Goal: Task Accomplishment & Management: Use online tool/utility

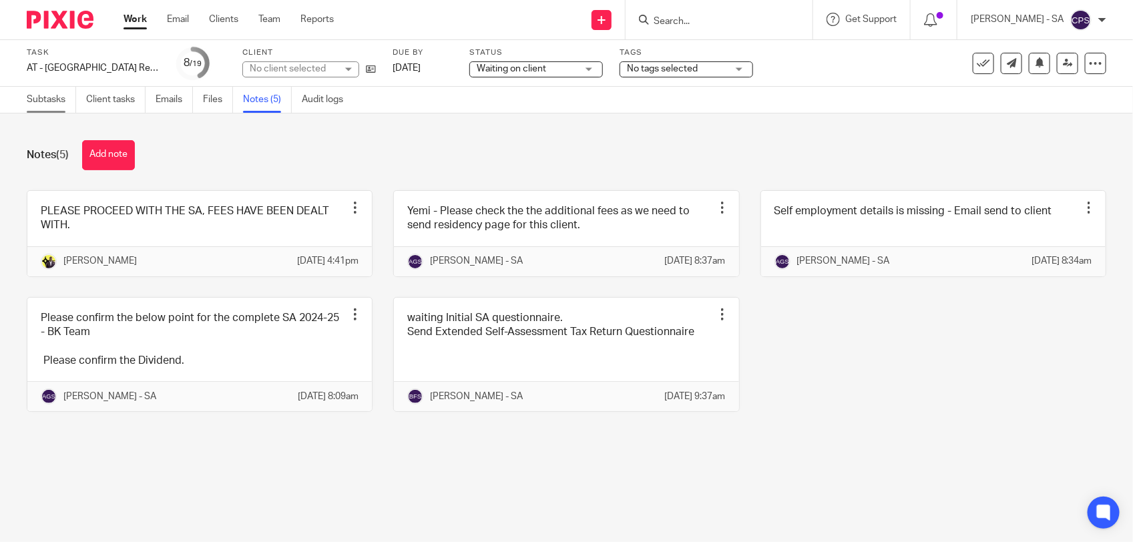
click at [49, 105] on link "Subtasks" at bounding box center [51, 100] width 49 height 26
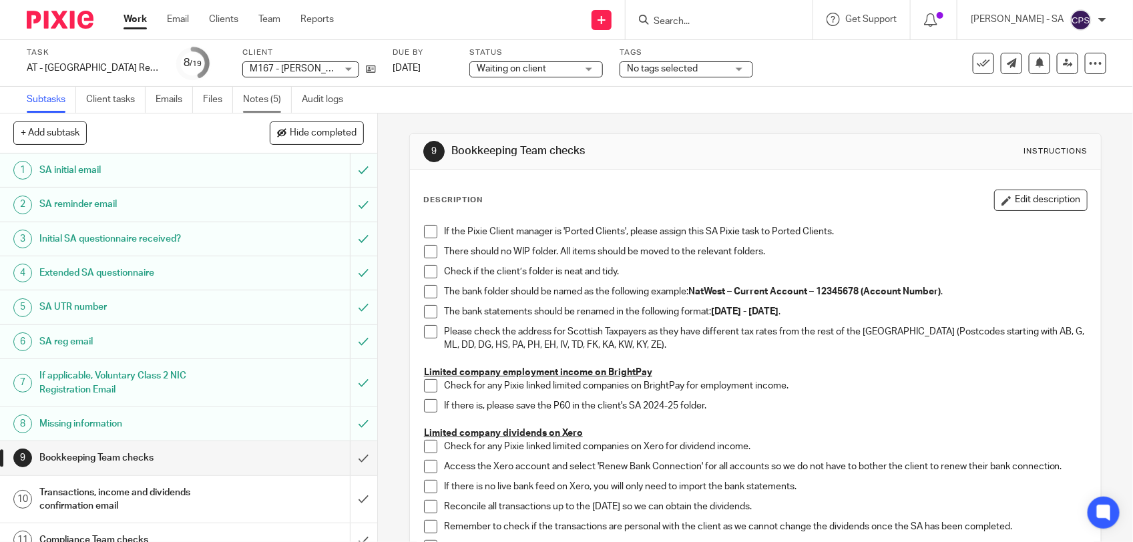
click at [262, 104] on link "Notes (5)" at bounding box center [267, 100] width 49 height 26
